Goal: Information Seeking & Learning: Find specific fact

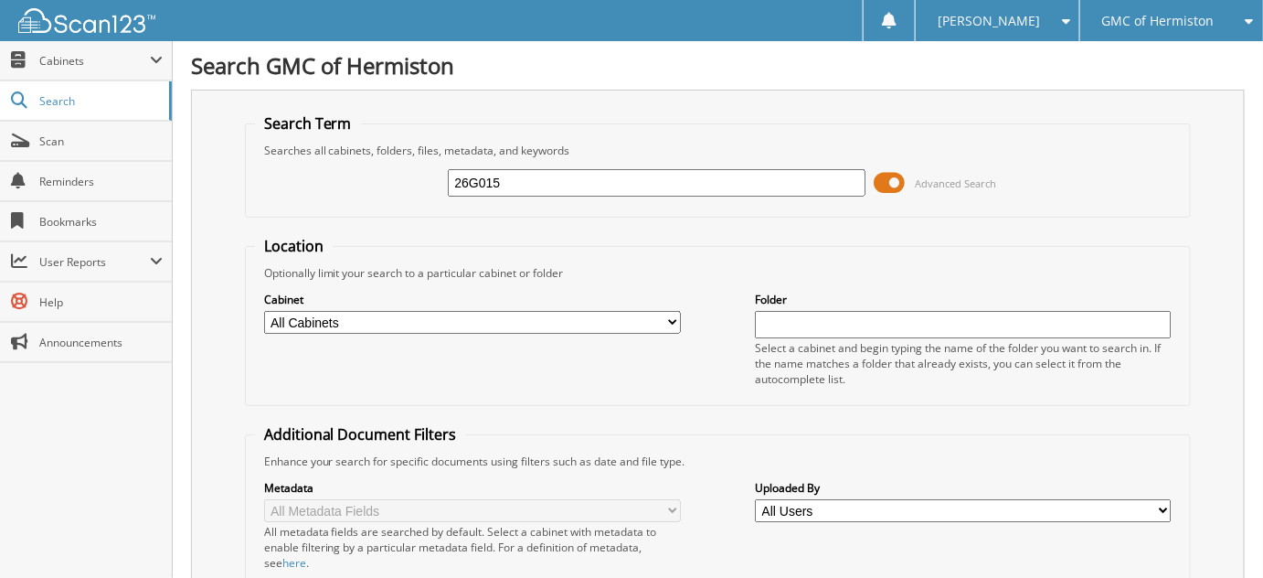
type input "26G015"
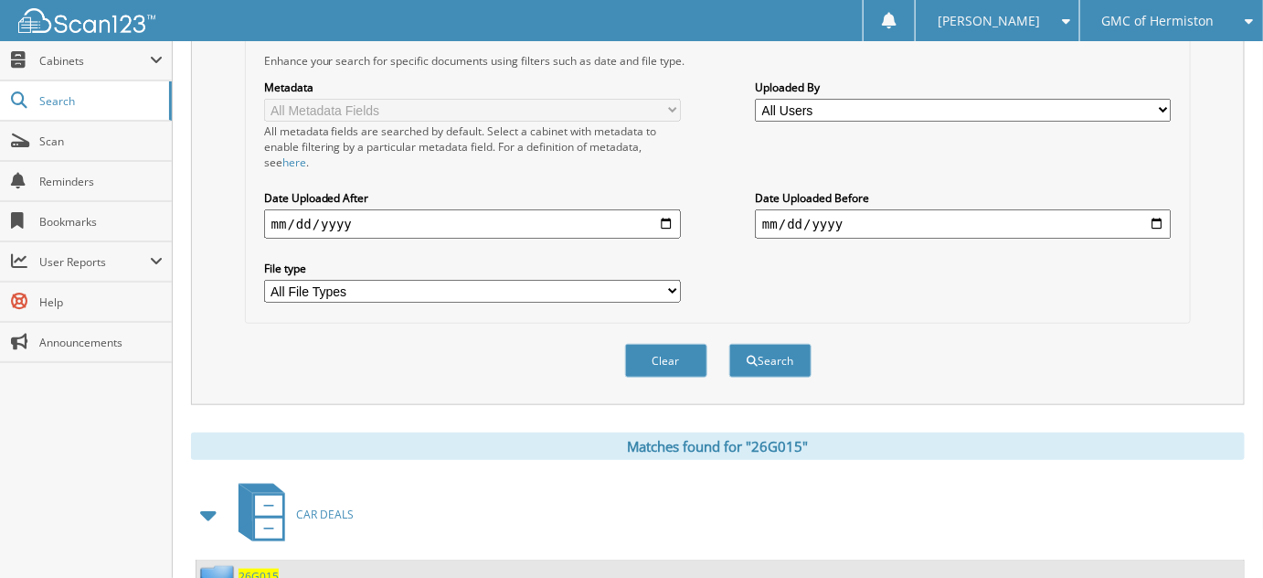
scroll to position [462, 0]
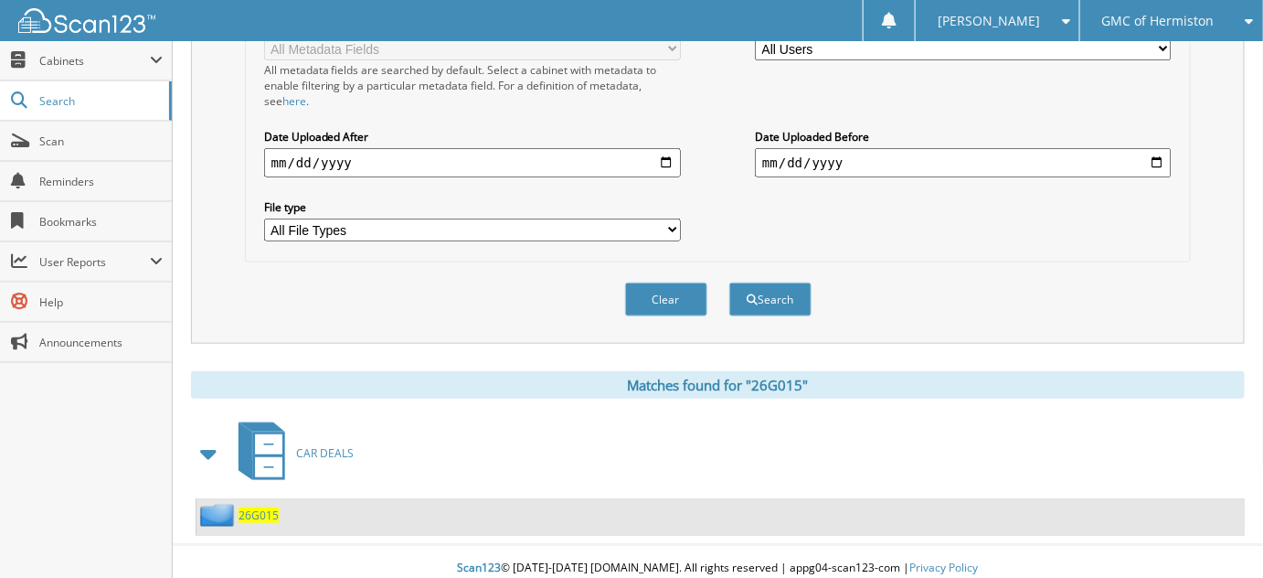
click at [247, 507] on span "26G015" at bounding box center [259, 515] width 40 height 16
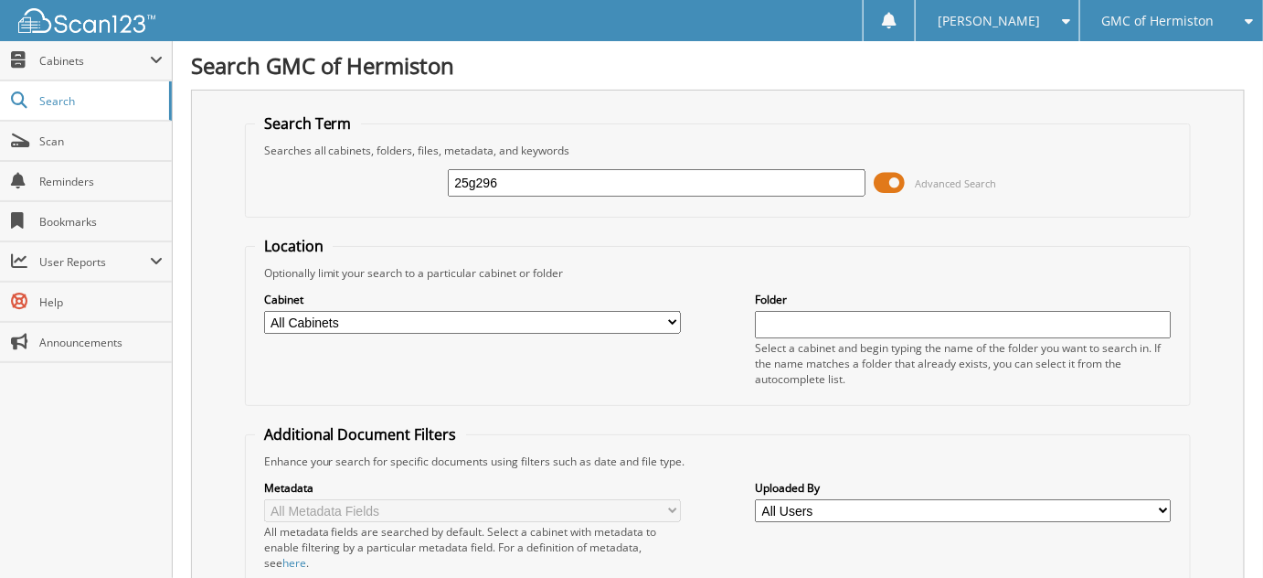
type input "25g296"
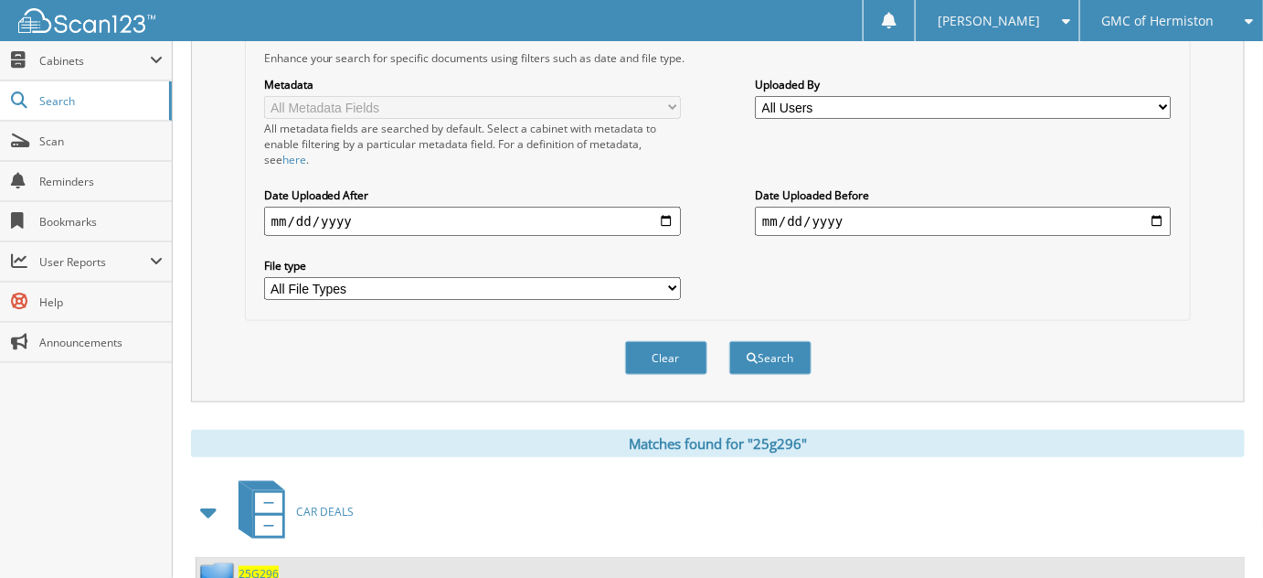
scroll to position [462, 0]
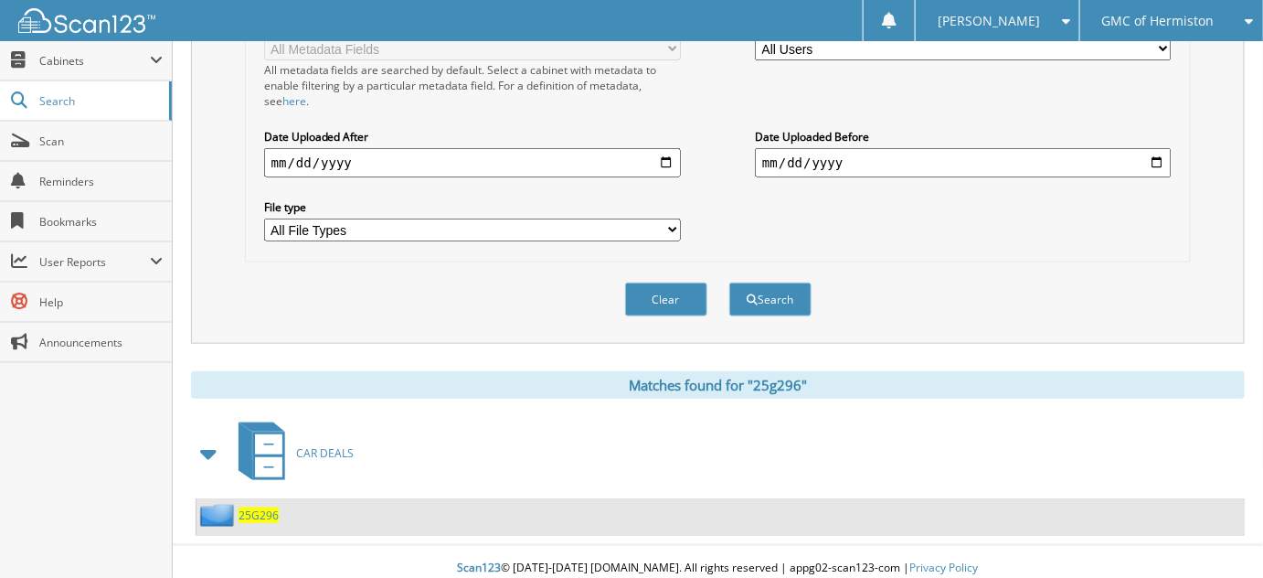
click at [264, 507] on span "25G296" at bounding box center [259, 515] width 40 height 16
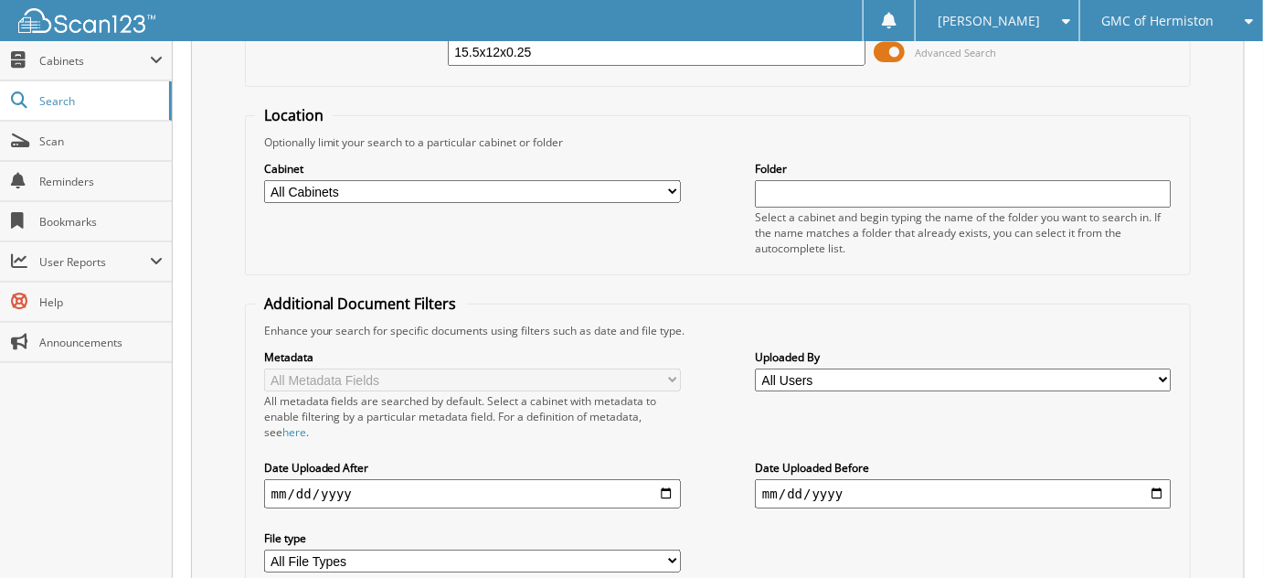
scroll to position [271, 0]
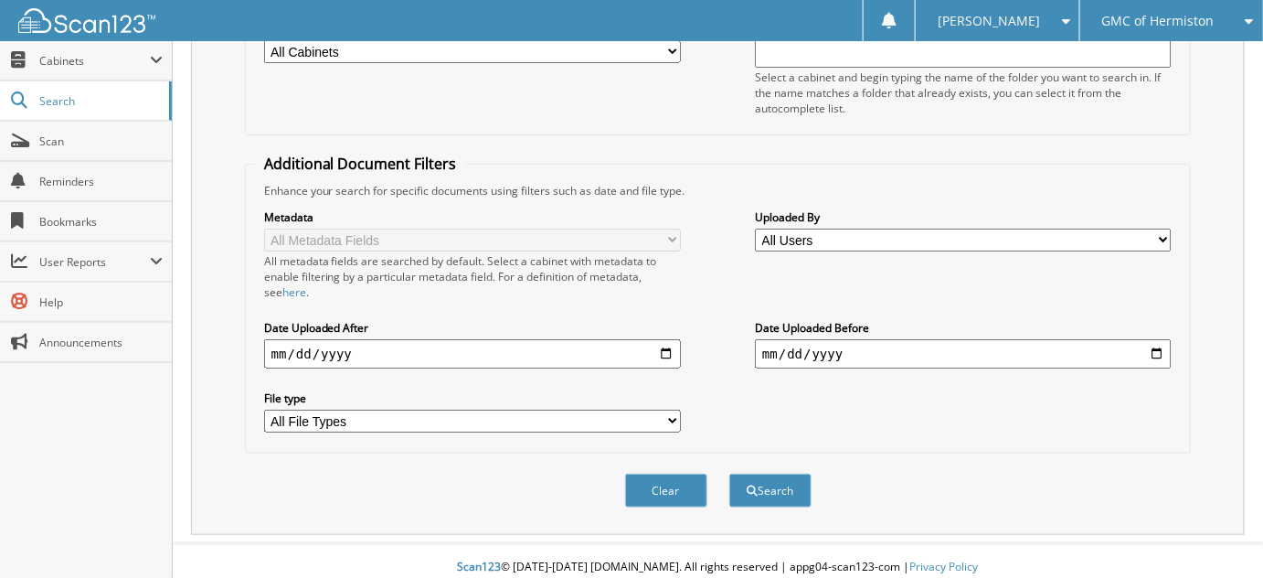
type input "15.5x12x0.25"
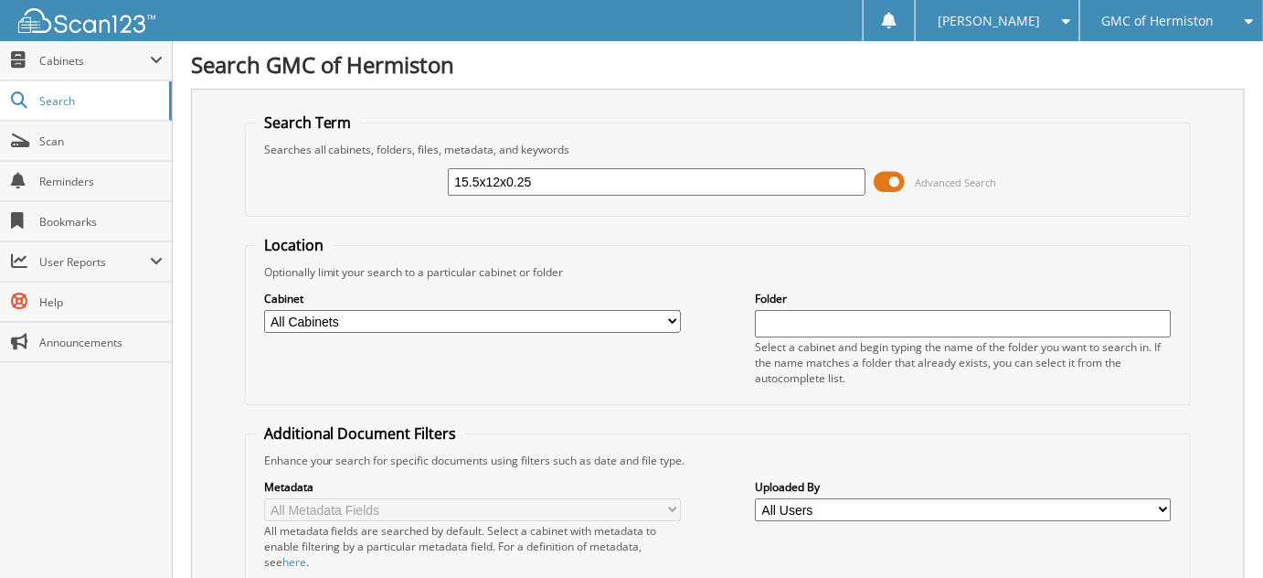
scroll to position [0, 0]
